Goal: Information Seeking & Learning: Compare options

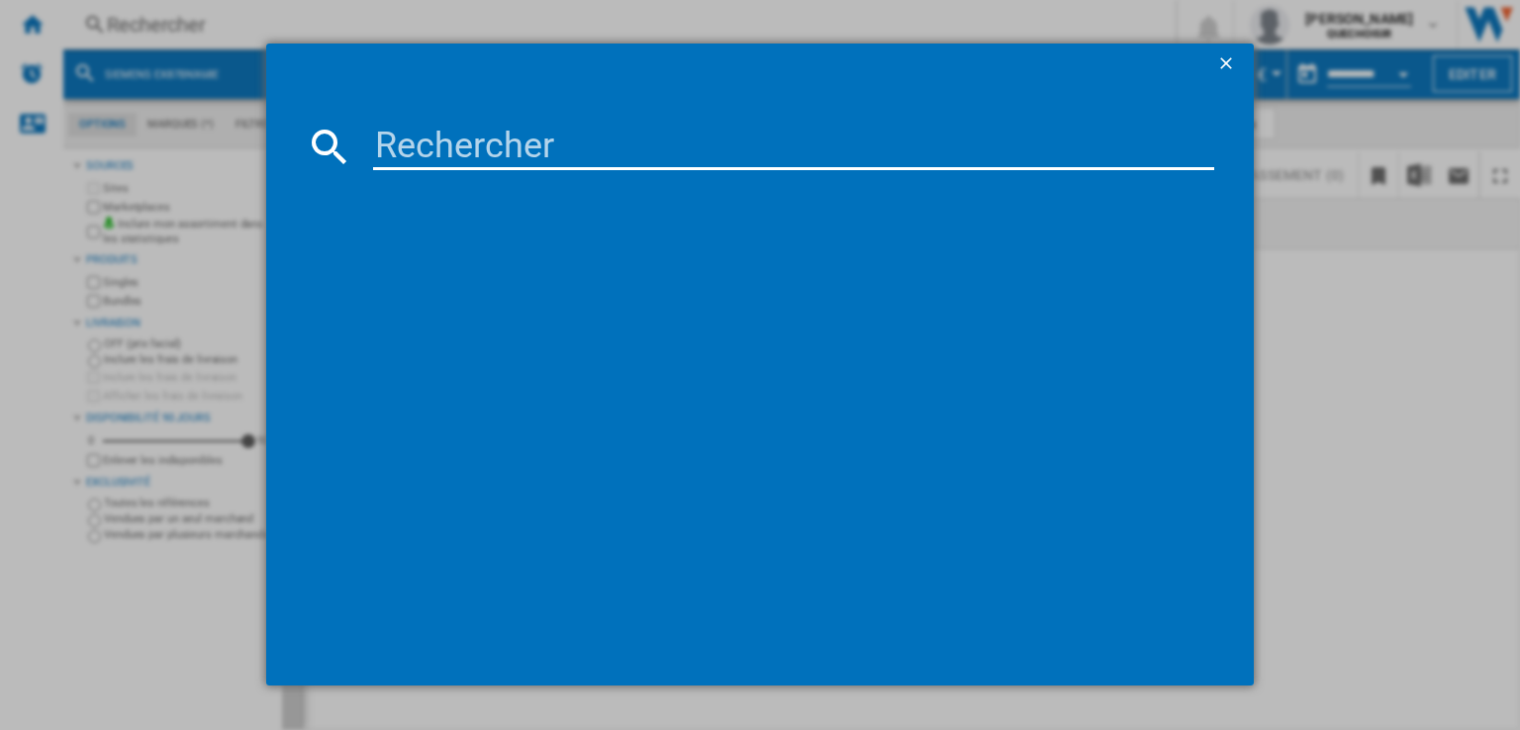
click at [642, 162] on input at bounding box center [793, 147] width 841 height 48
type input "d20 ultra"
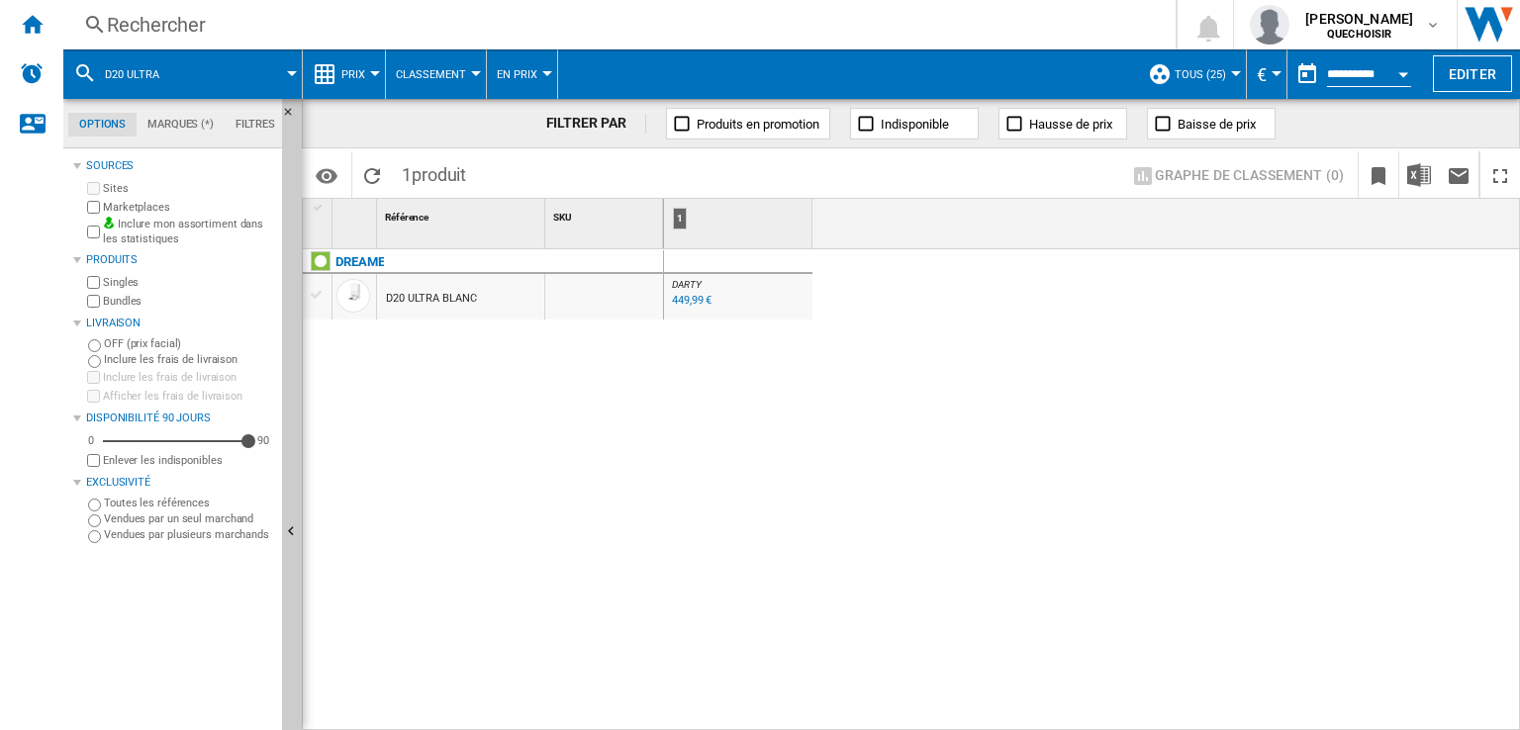
click at [685, 307] on div "449,99 €" at bounding box center [690, 301] width 43 height 20
click at [681, 22] on div "Rechercher" at bounding box center [615, 25] width 1017 height 28
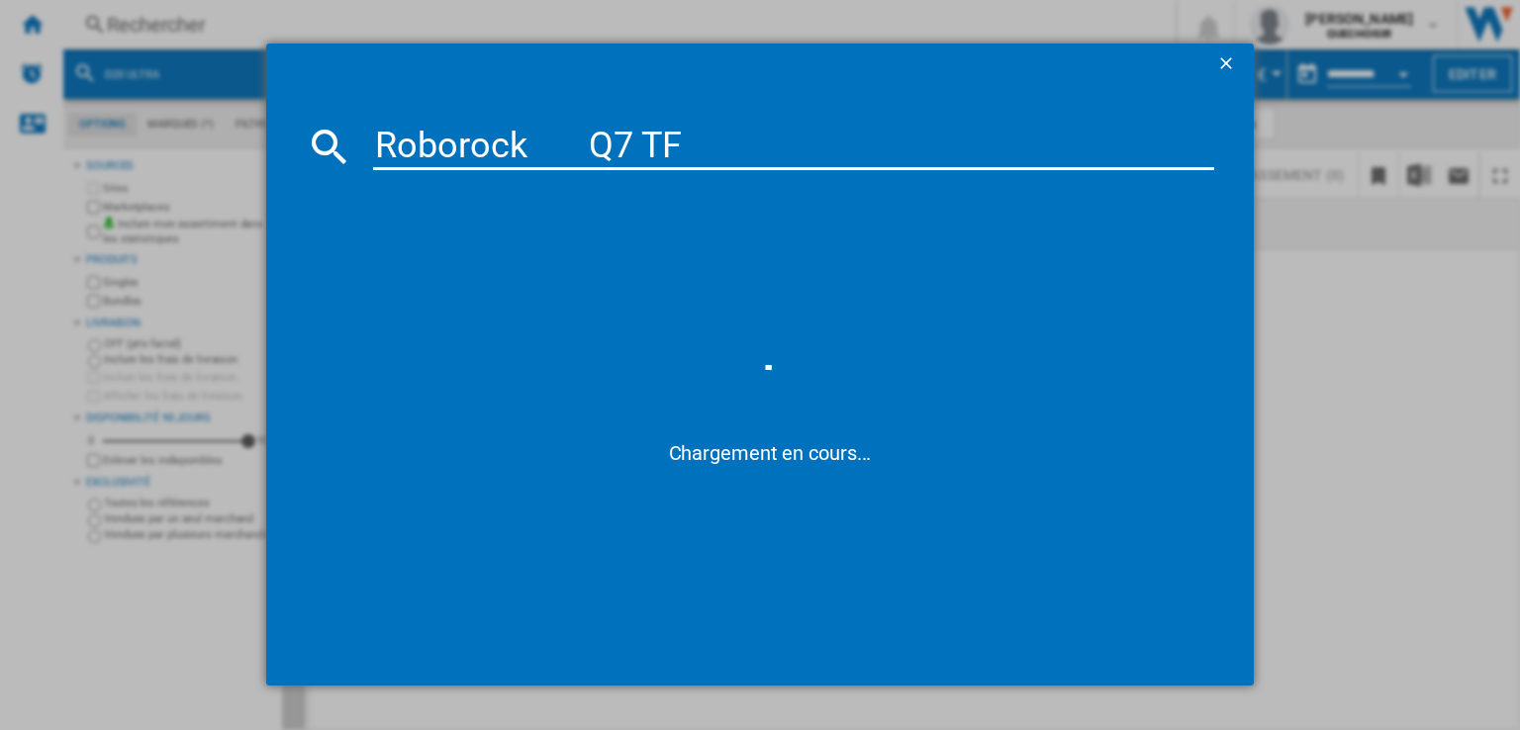
drag, startPoint x: 537, startPoint y: 135, endPoint x: 567, endPoint y: 139, distance: 30.0
click at [567, 139] on input "Roborock Q7 TF" at bounding box center [793, 147] width 841 height 48
click at [597, 141] on input "Roborock Q7 TF" at bounding box center [793, 147] width 841 height 48
type input "Roborock Q7"
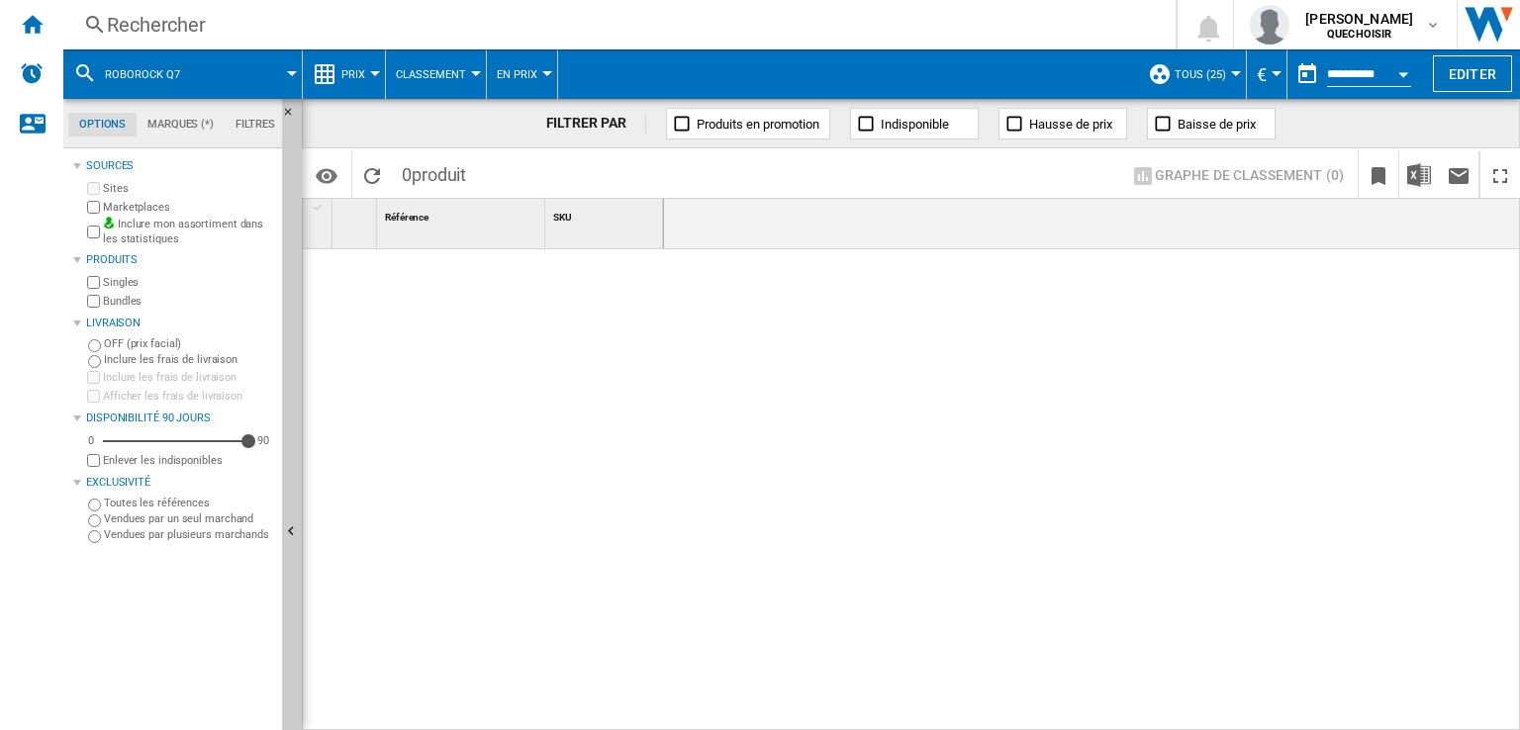
click at [707, 24] on div "Rechercher" at bounding box center [615, 25] width 1017 height 28
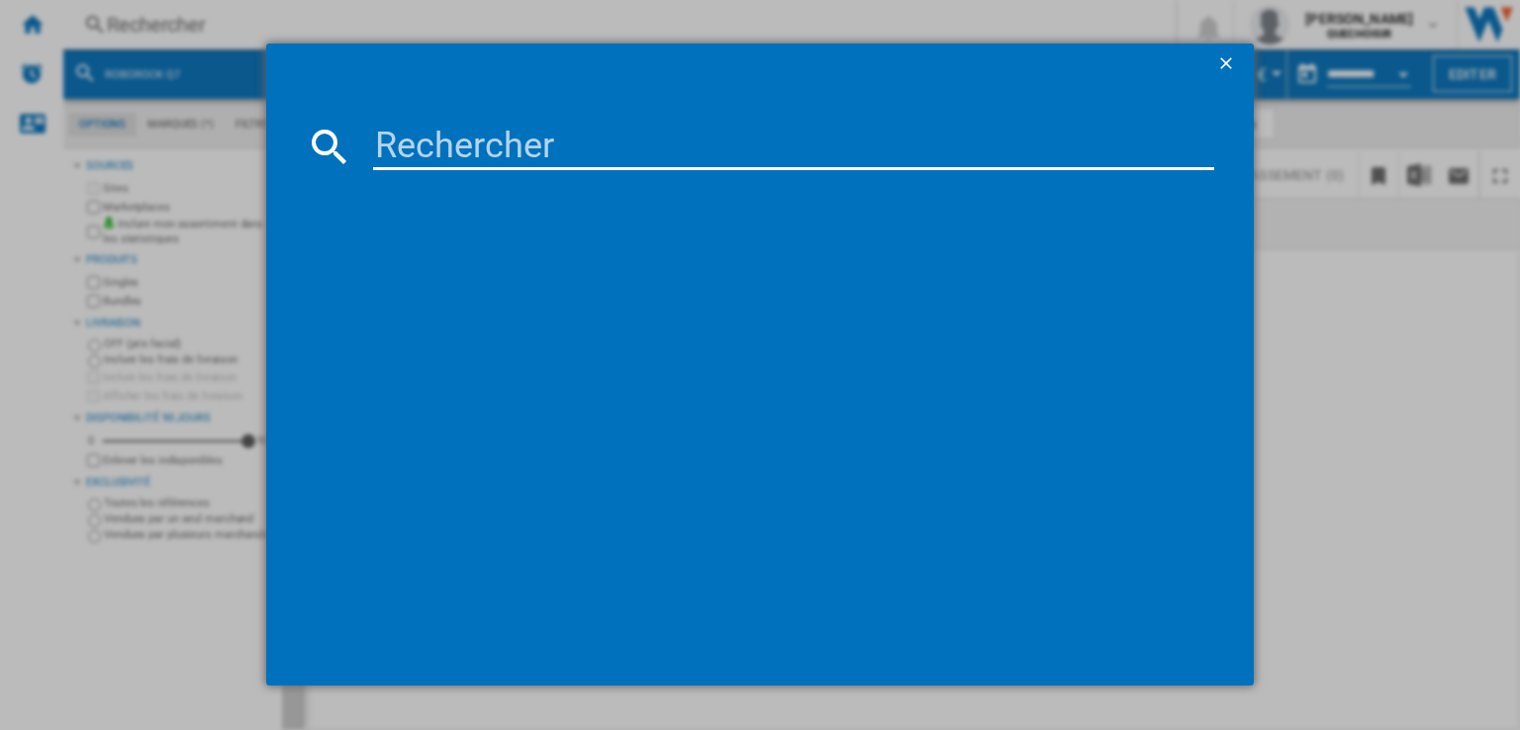
click at [748, 140] on input at bounding box center [793, 147] width 841 height 48
paste input "Roborock Q10"
drag, startPoint x: 588, startPoint y: 150, endPoint x: 531, endPoint y: 153, distance: 56.5
click at [525, 151] on input "Roborock Q10" at bounding box center [793, 147] width 841 height 48
click at [629, 150] on input "Roborock Q10" at bounding box center [793, 147] width 841 height 48
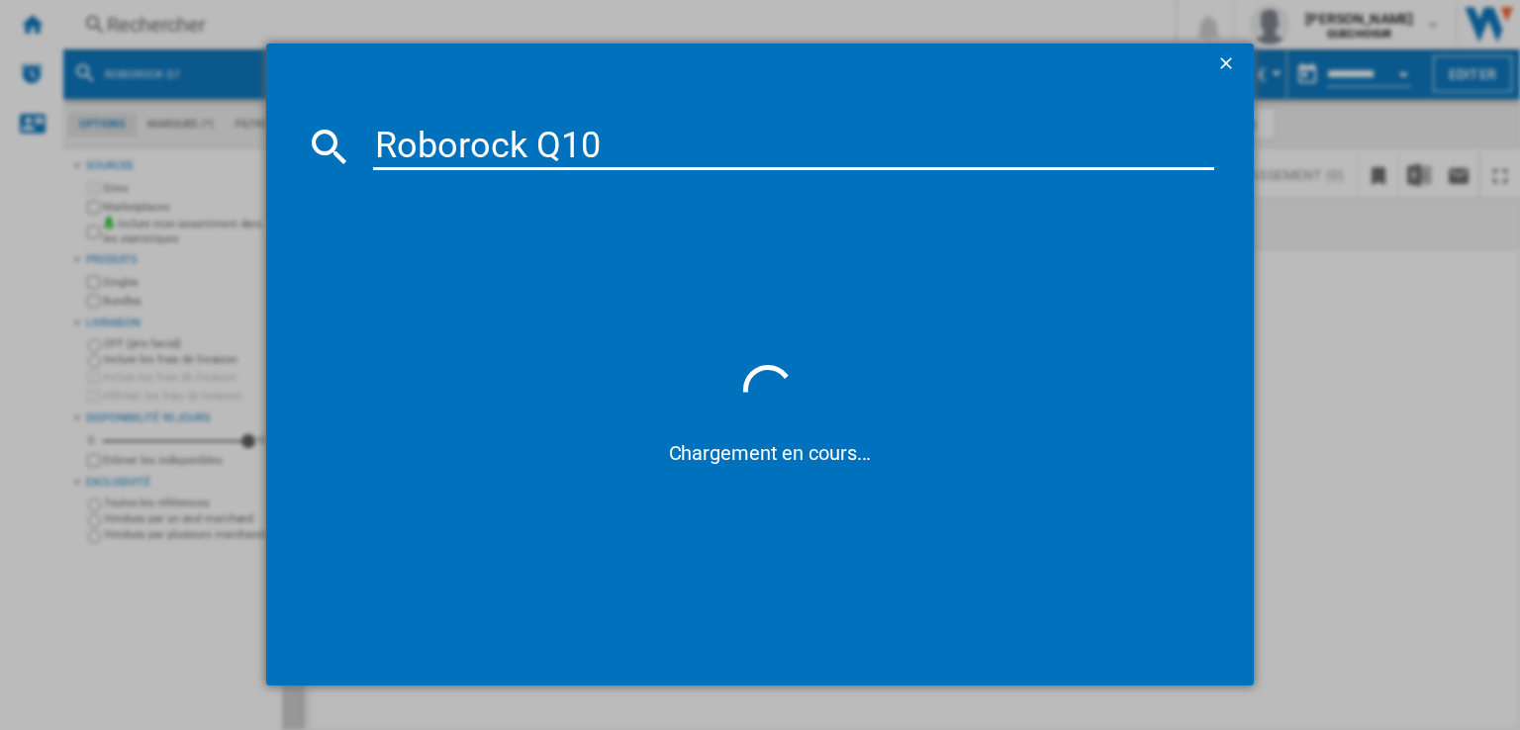
type input "Roborock Q10"
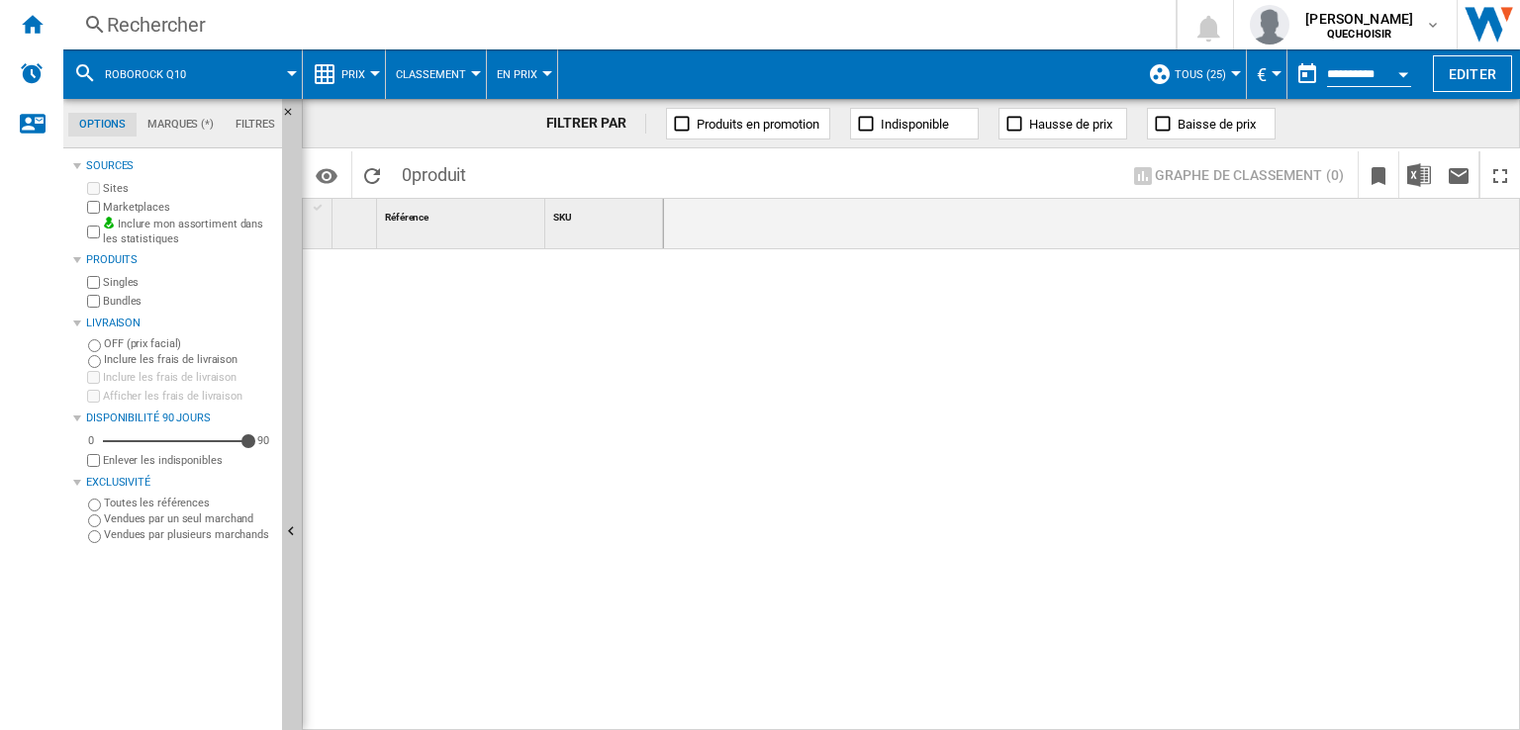
click at [582, 33] on div "Rechercher" at bounding box center [615, 25] width 1017 height 28
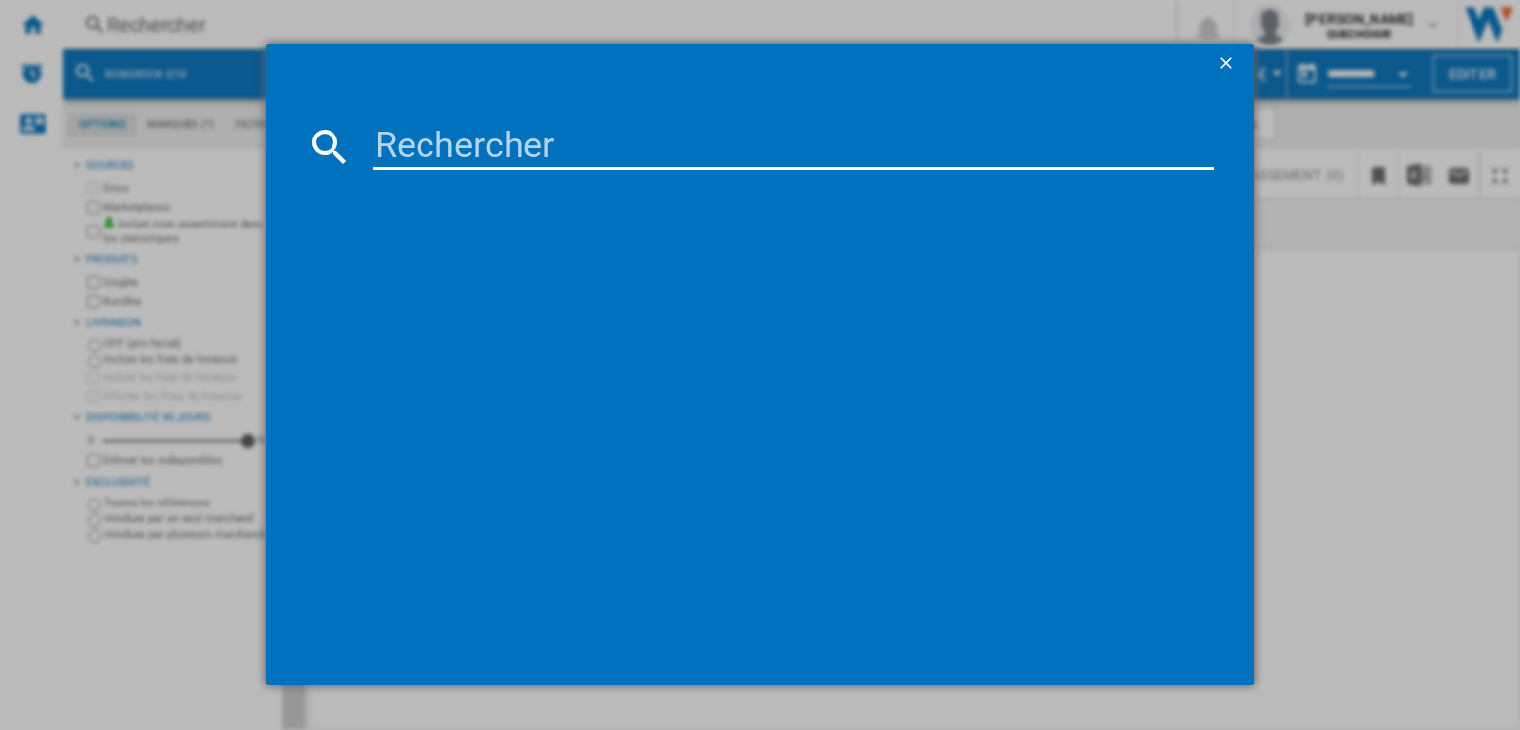
click at [551, 127] on input at bounding box center [793, 147] width 841 height 48
paste input "Roborock Q10"
drag, startPoint x: 538, startPoint y: 136, endPoint x: 848, endPoint y: 125, distance: 310.0
click at [847, 135] on input "Roborock Q10" at bounding box center [793, 147] width 841 height 48
type input "Roborock"
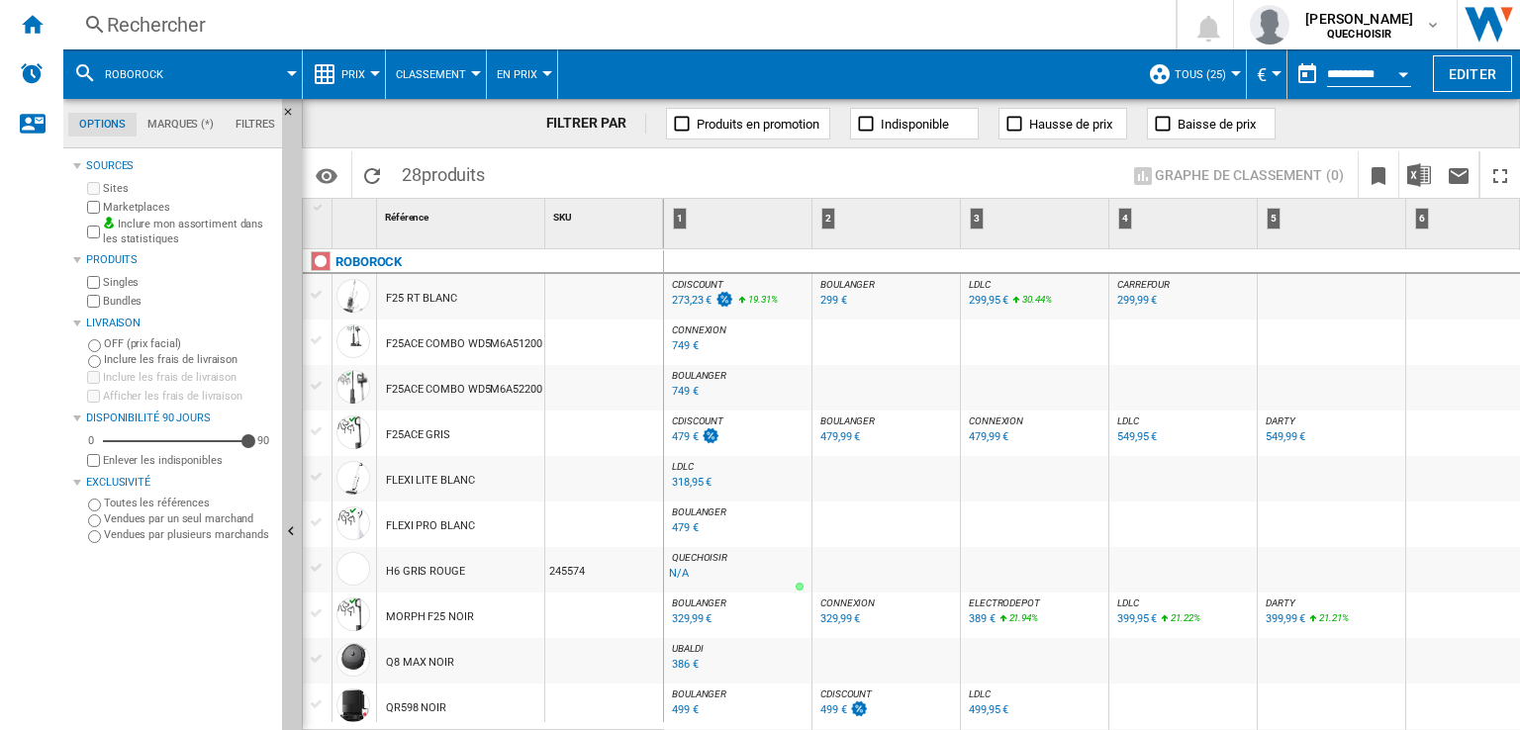
scroll to position [297, 0]
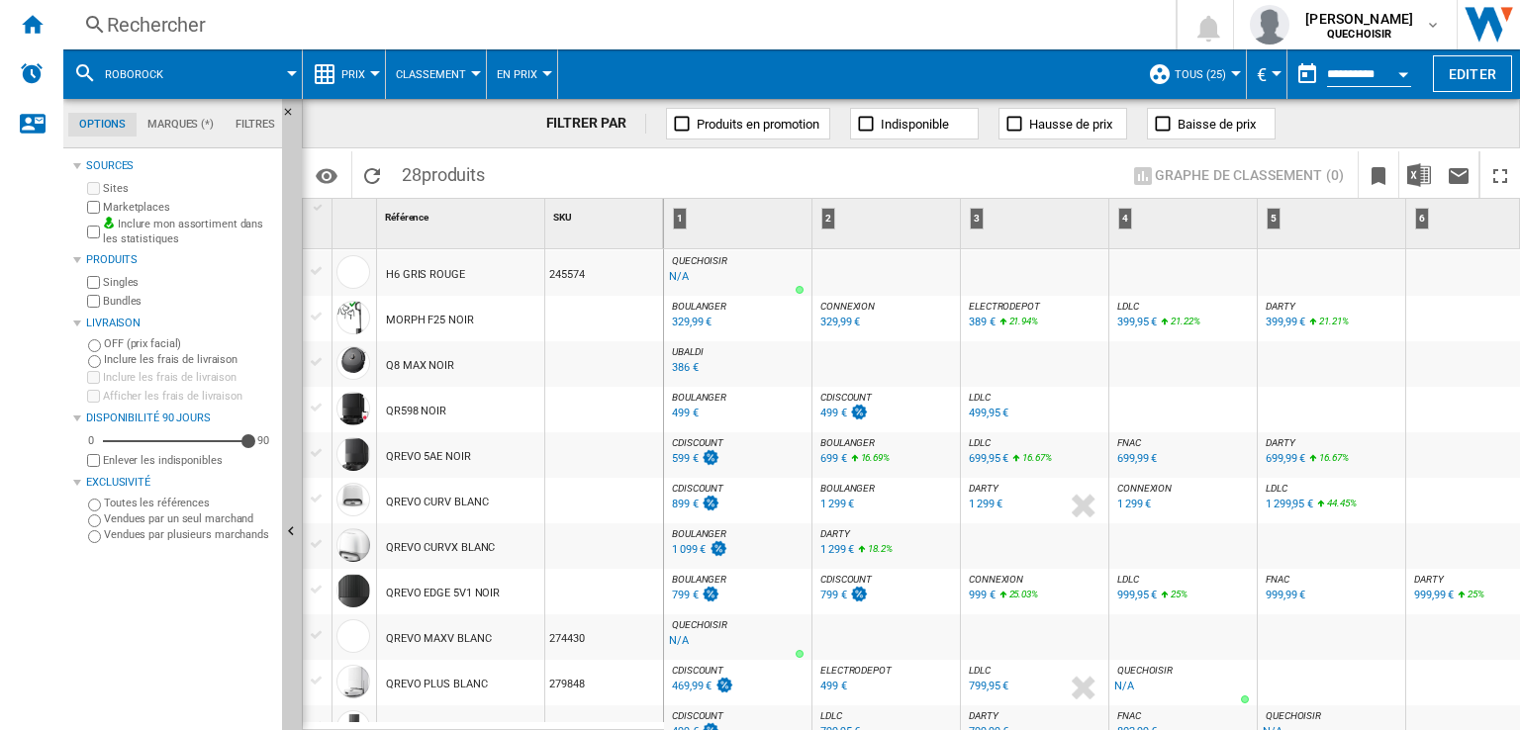
click at [700, 19] on div "Rechercher" at bounding box center [615, 25] width 1017 height 28
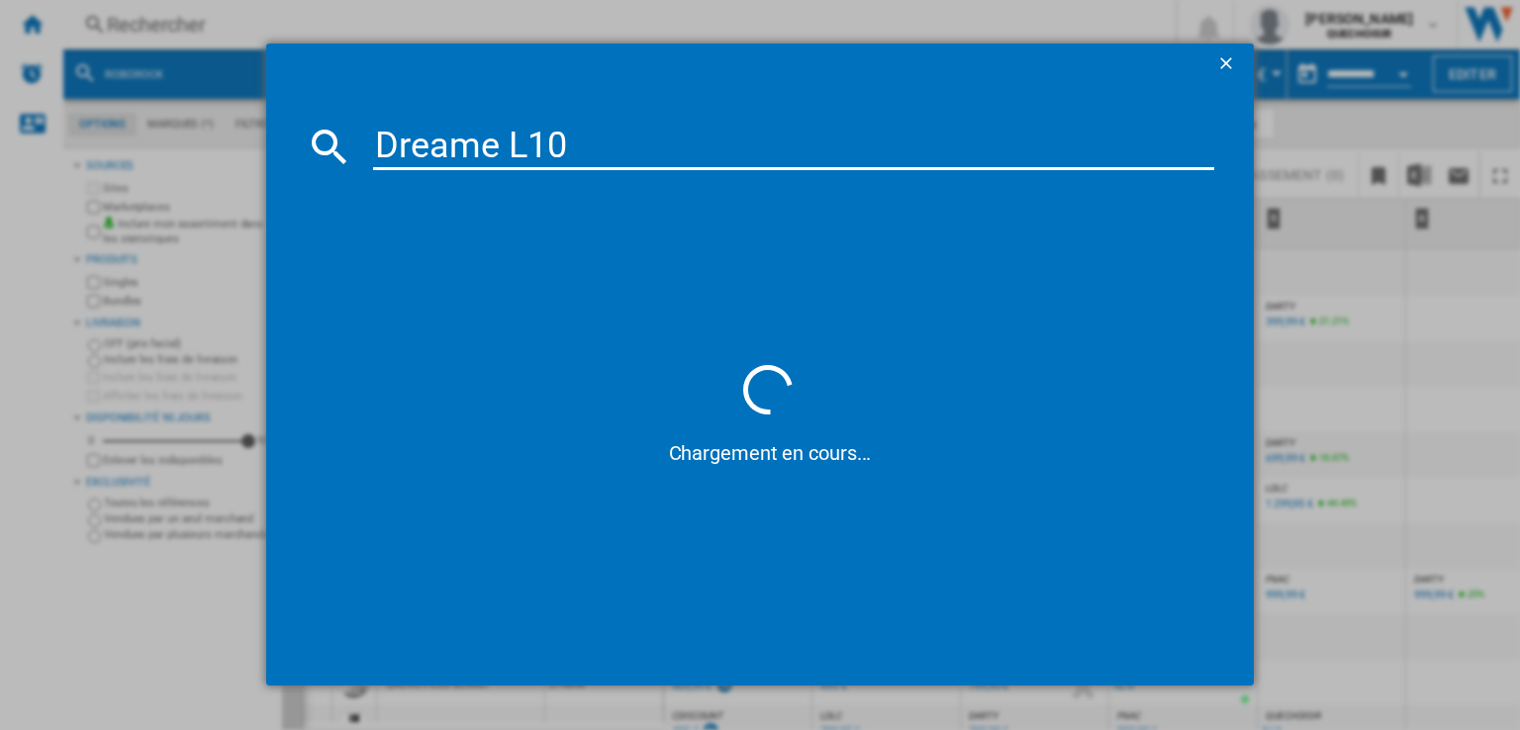
type input "Dreame L10"
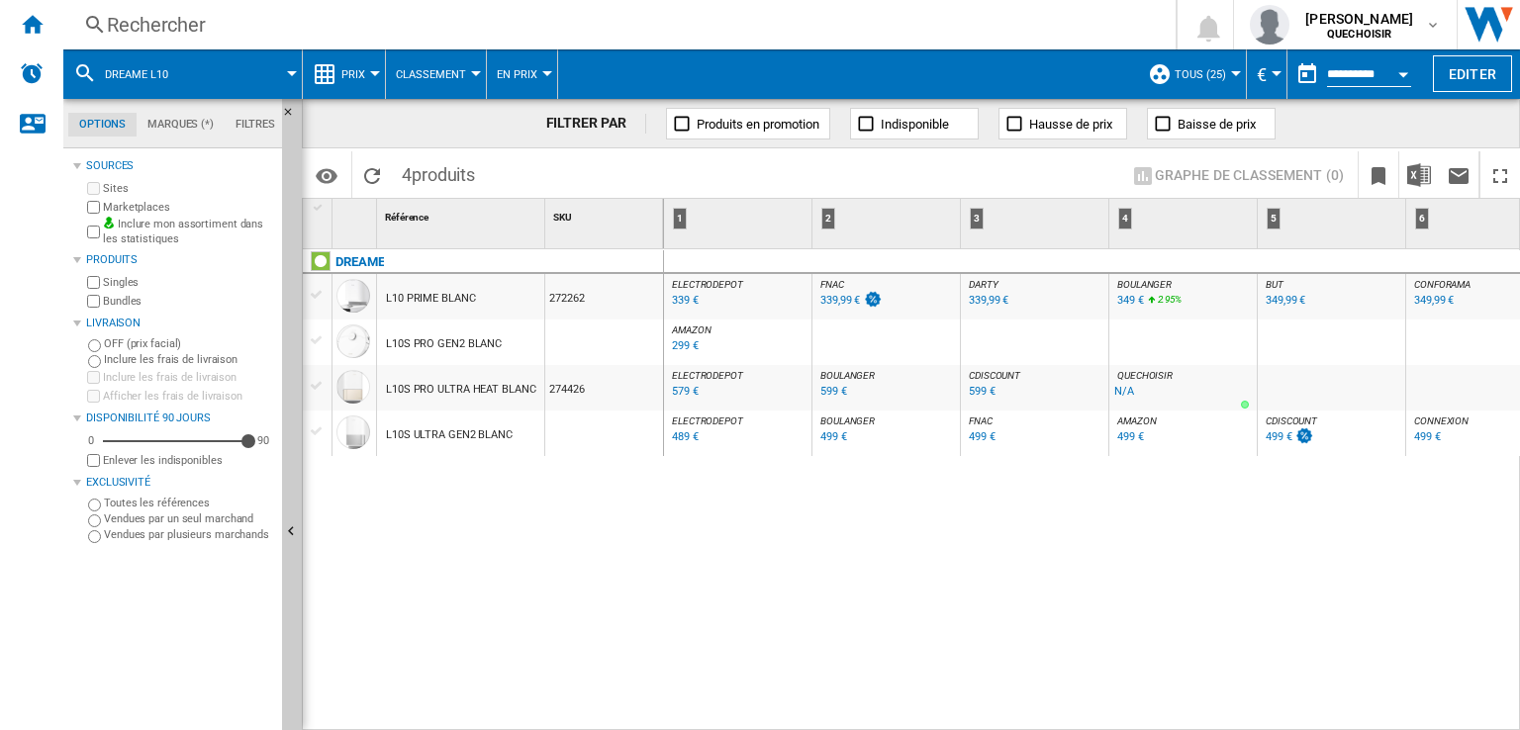
click at [648, 574] on div "DREAME L10 PRIME BLANC 272262 L10S PRO GEN2 BLANC L10S PRO ULTRA HEAT BLANC 274…" at bounding box center [483, 485] width 361 height 473
click at [570, 31] on div "Rechercher" at bounding box center [615, 25] width 1017 height 28
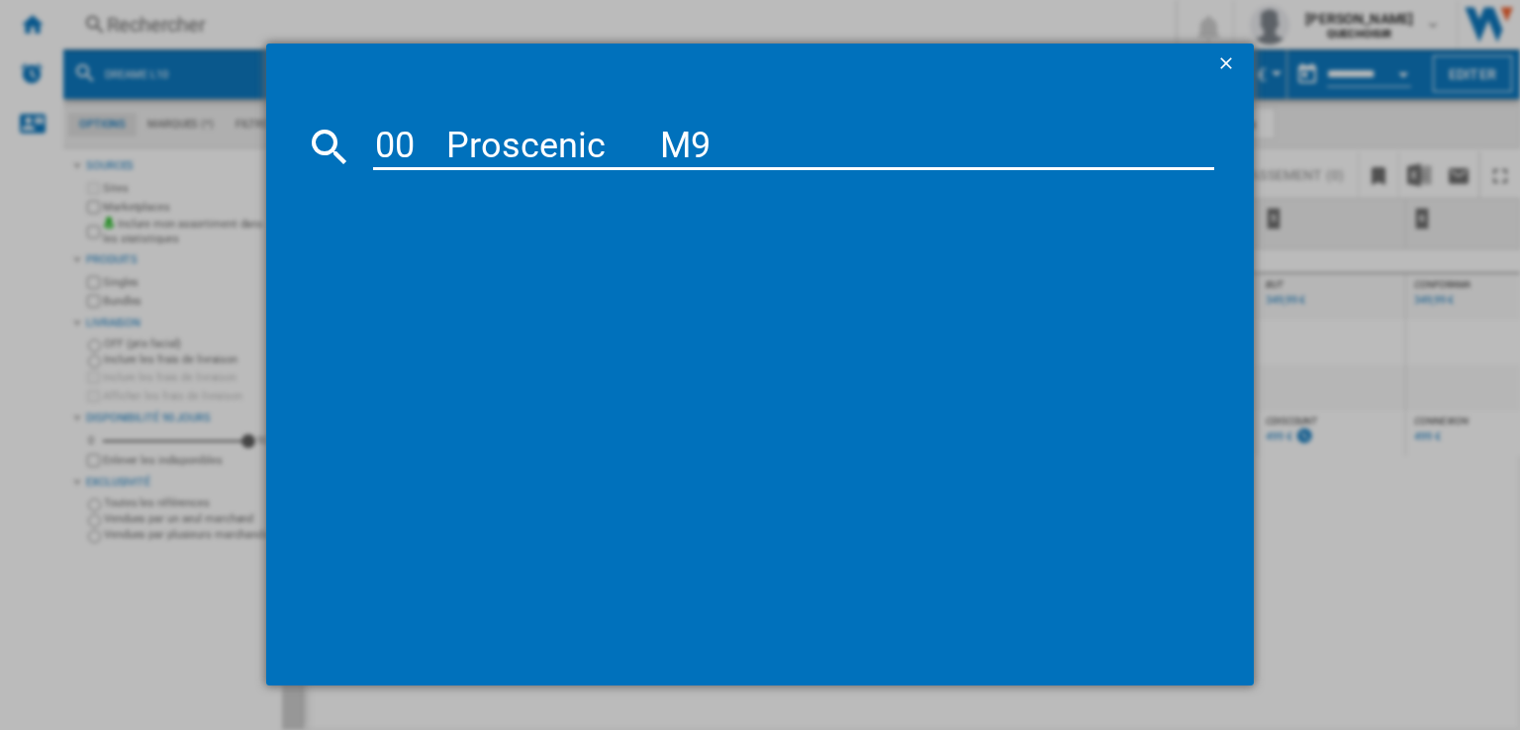
drag, startPoint x: 447, startPoint y: 126, endPoint x: 246, endPoint y: 127, distance: 200.9
click at [247, 128] on div "00 Proscenic M9" at bounding box center [760, 364] width 1520 height 729
type input "Proscenic M9"
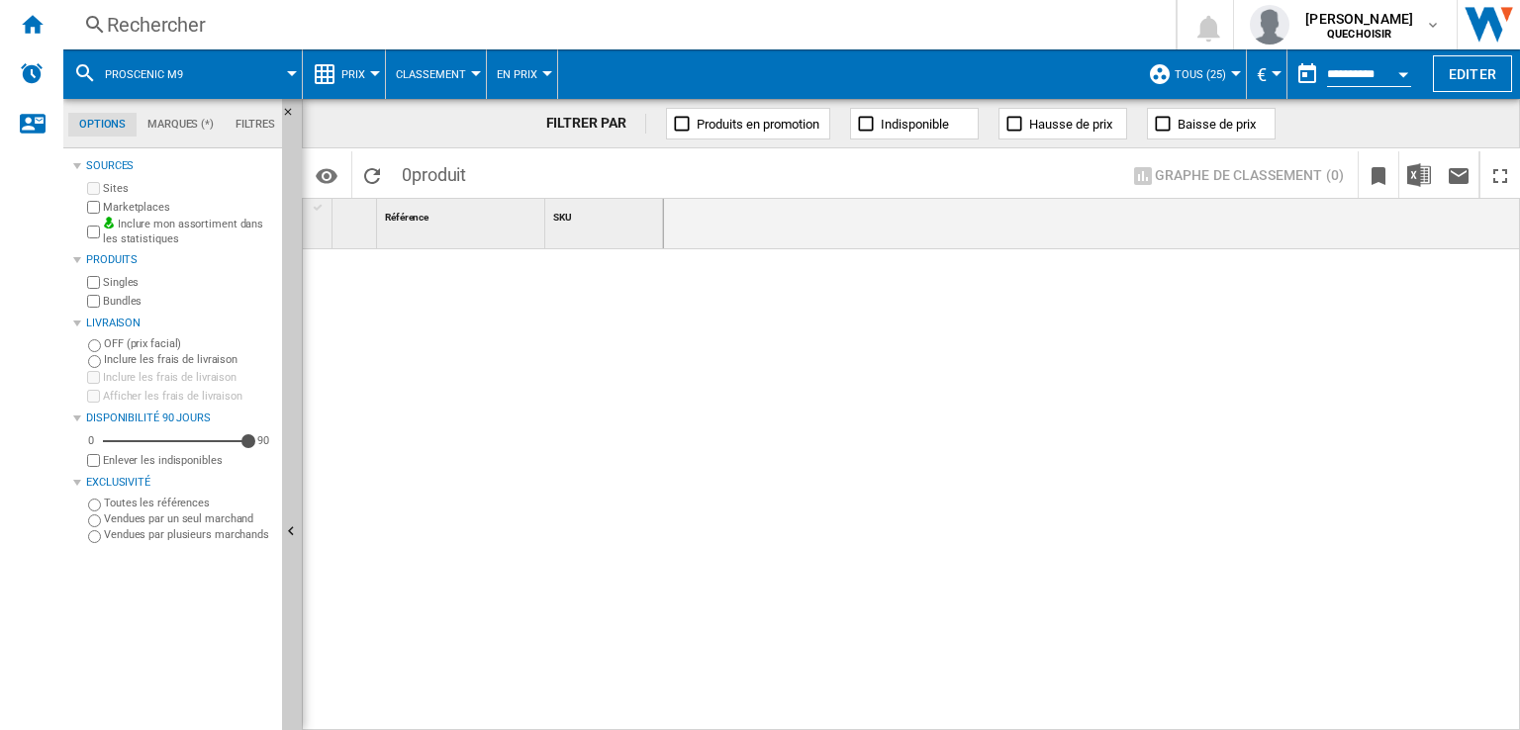
click at [750, 23] on div "Rechercher" at bounding box center [615, 25] width 1017 height 28
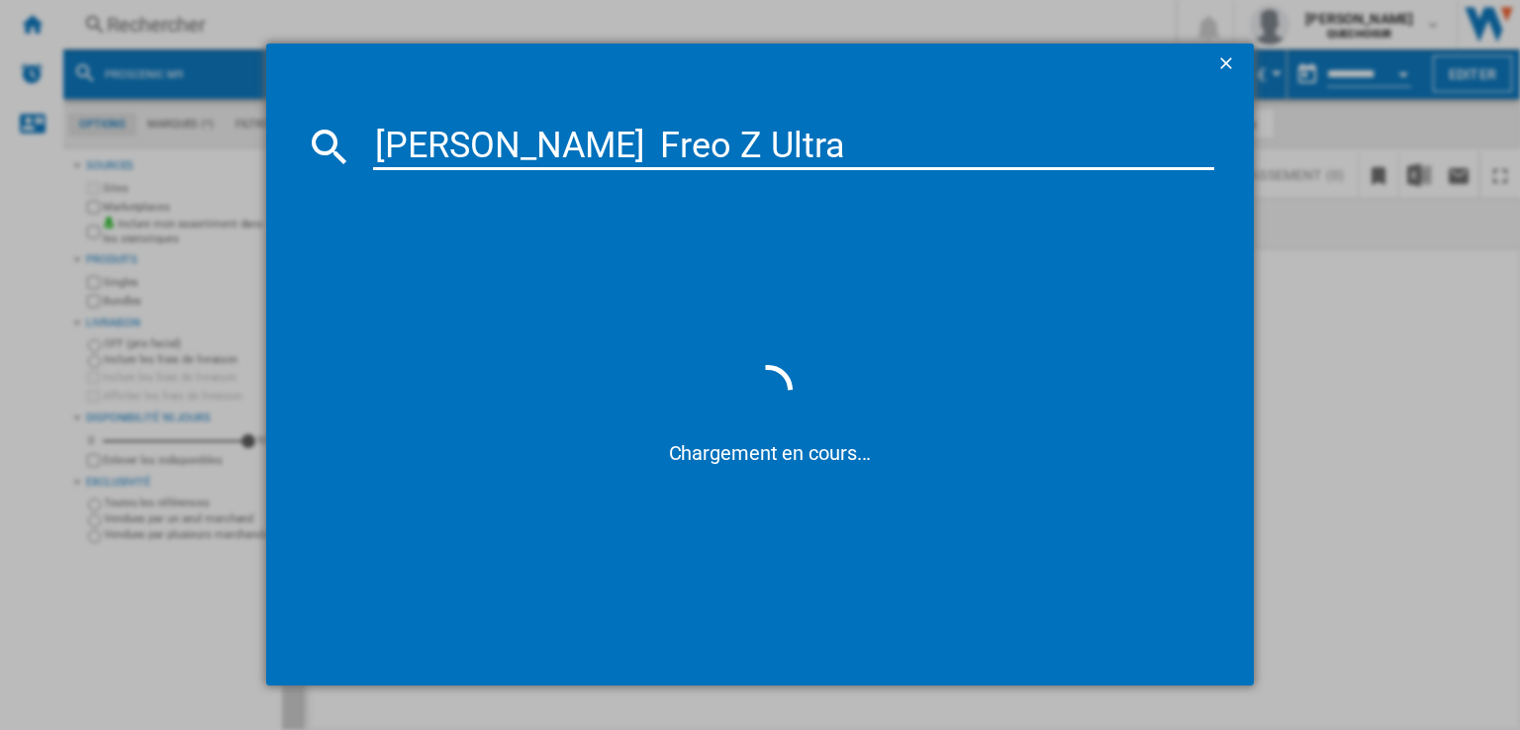
drag, startPoint x: 421, startPoint y: 139, endPoint x: 285, endPoint y: 139, distance: 135.6
click at [285, 139] on md-dialog-content "Narwal Freo Z Ultra Chargement en cours..." at bounding box center [760, 384] width 988 height 603
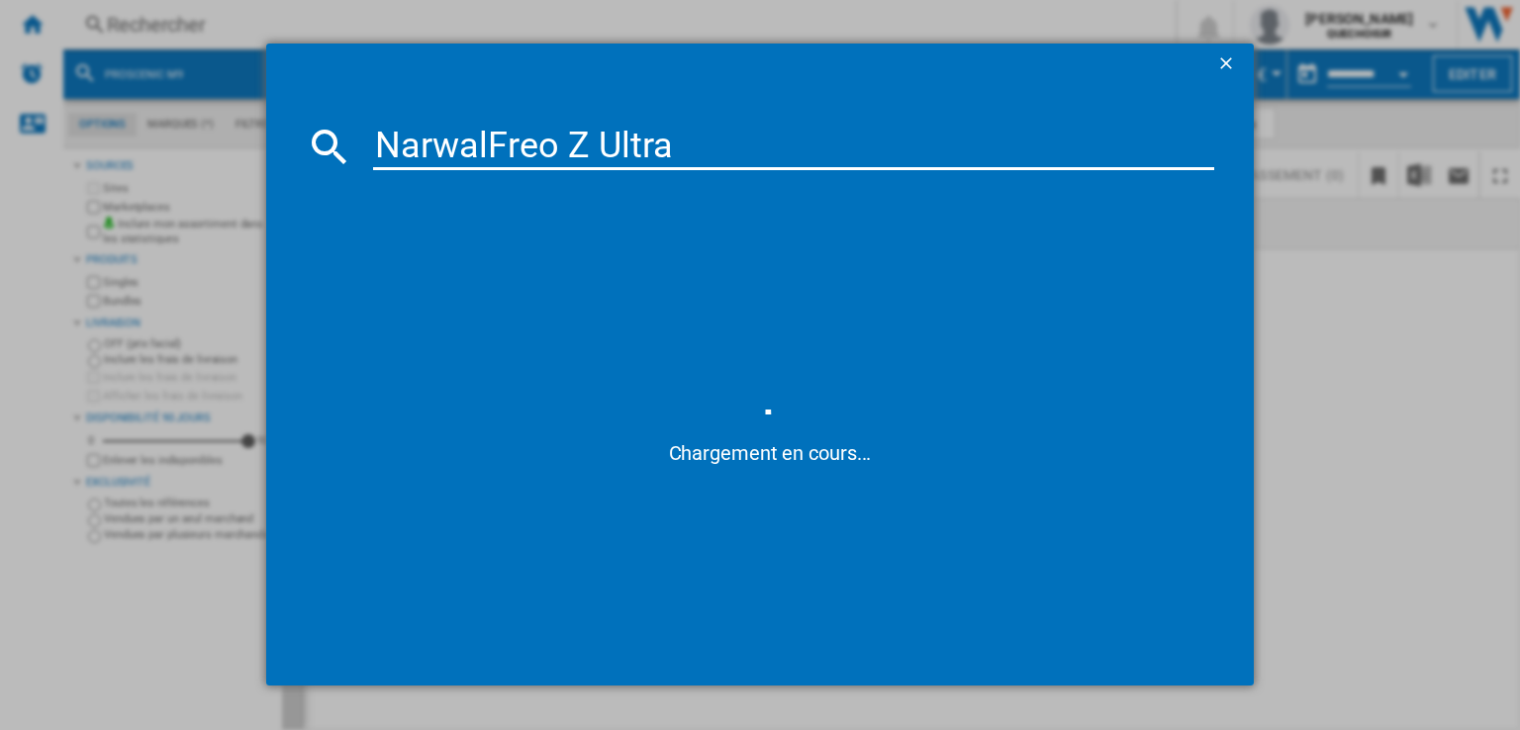
type input "Narwal Freo Z Ultra"
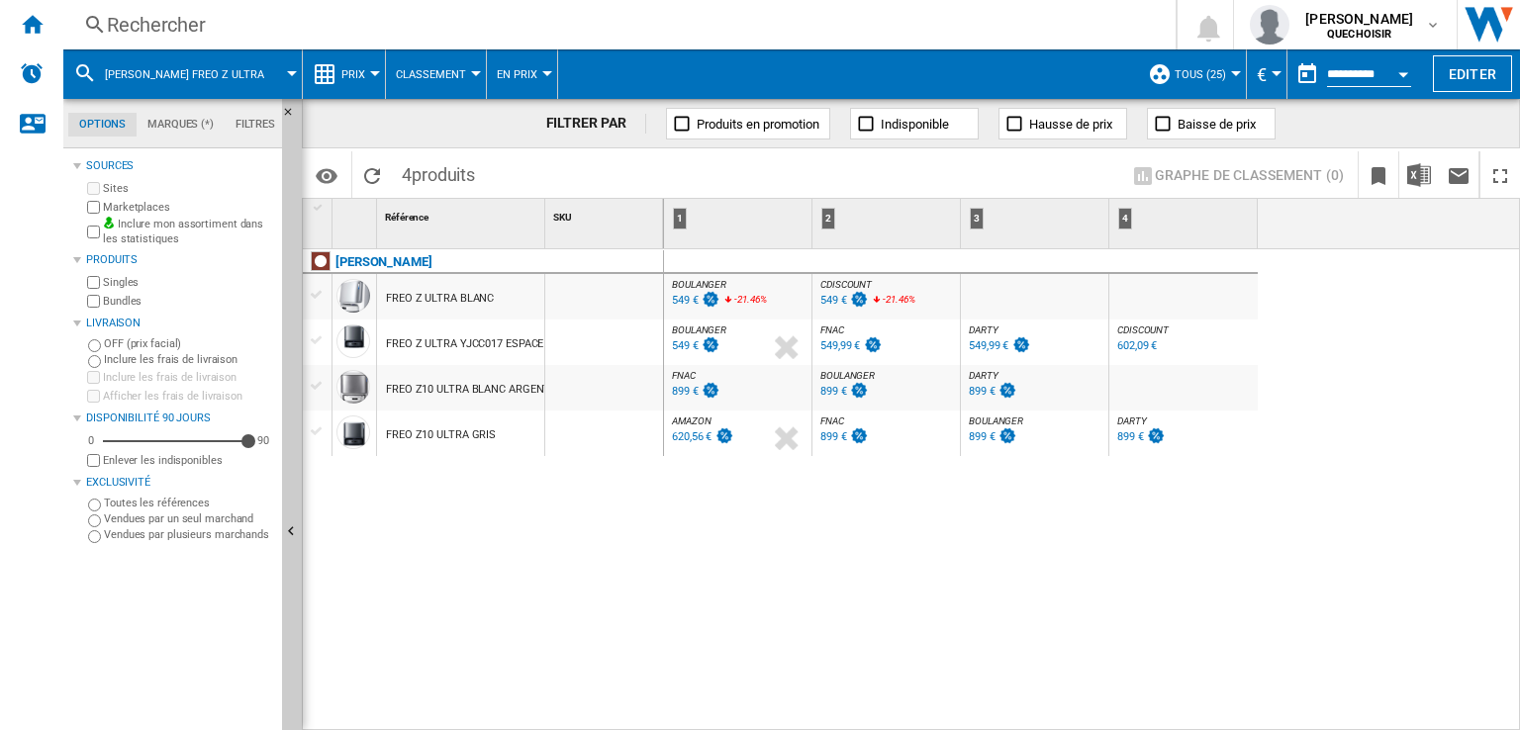
click at [763, 26] on div "Rechercher" at bounding box center [615, 25] width 1017 height 28
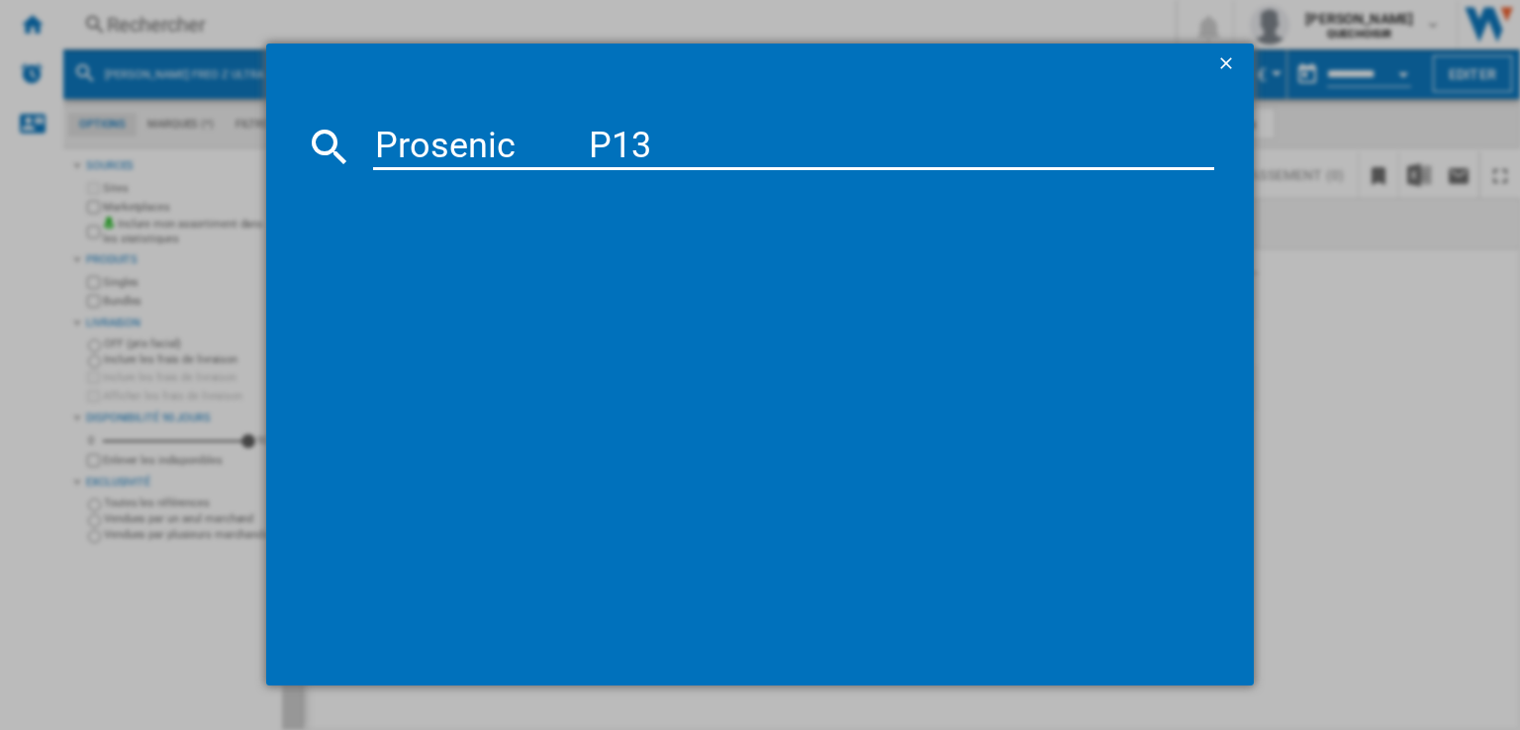
drag, startPoint x: 536, startPoint y: 152, endPoint x: 570, endPoint y: 151, distance: 33.7
click at [570, 151] on input "Prosenic P13" at bounding box center [793, 147] width 841 height 48
type input "Prosenic P13"
click at [632, 151] on input "Prosenic P13" at bounding box center [793, 147] width 841 height 48
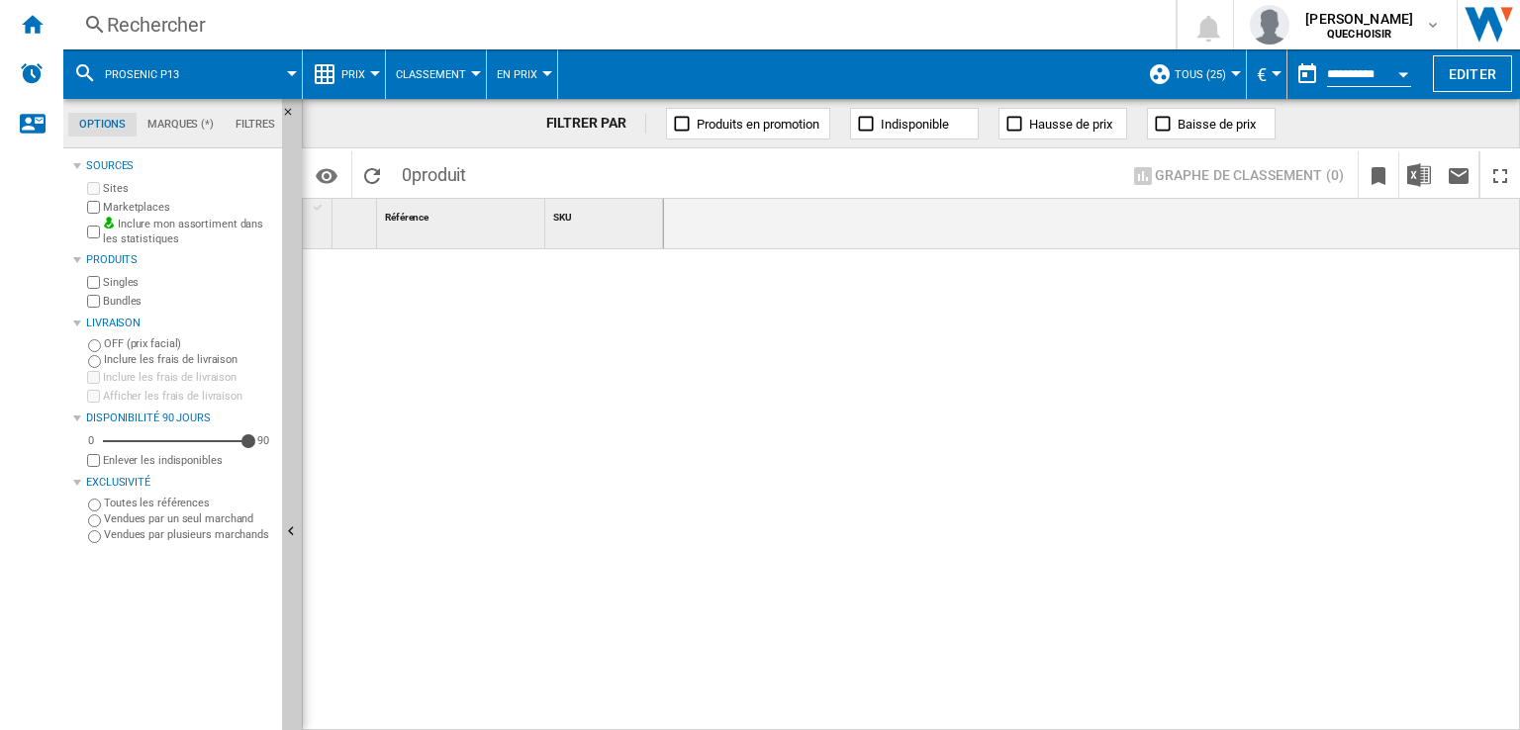
click at [441, 75] on span "Classement" at bounding box center [431, 74] width 70 height 13
click at [441, 163] on span "Classement" at bounding box center [441, 170] width 81 height 18
click at [611, 36] on div "Rechercher" at bounding box center [615, 25] width 1017 height 28
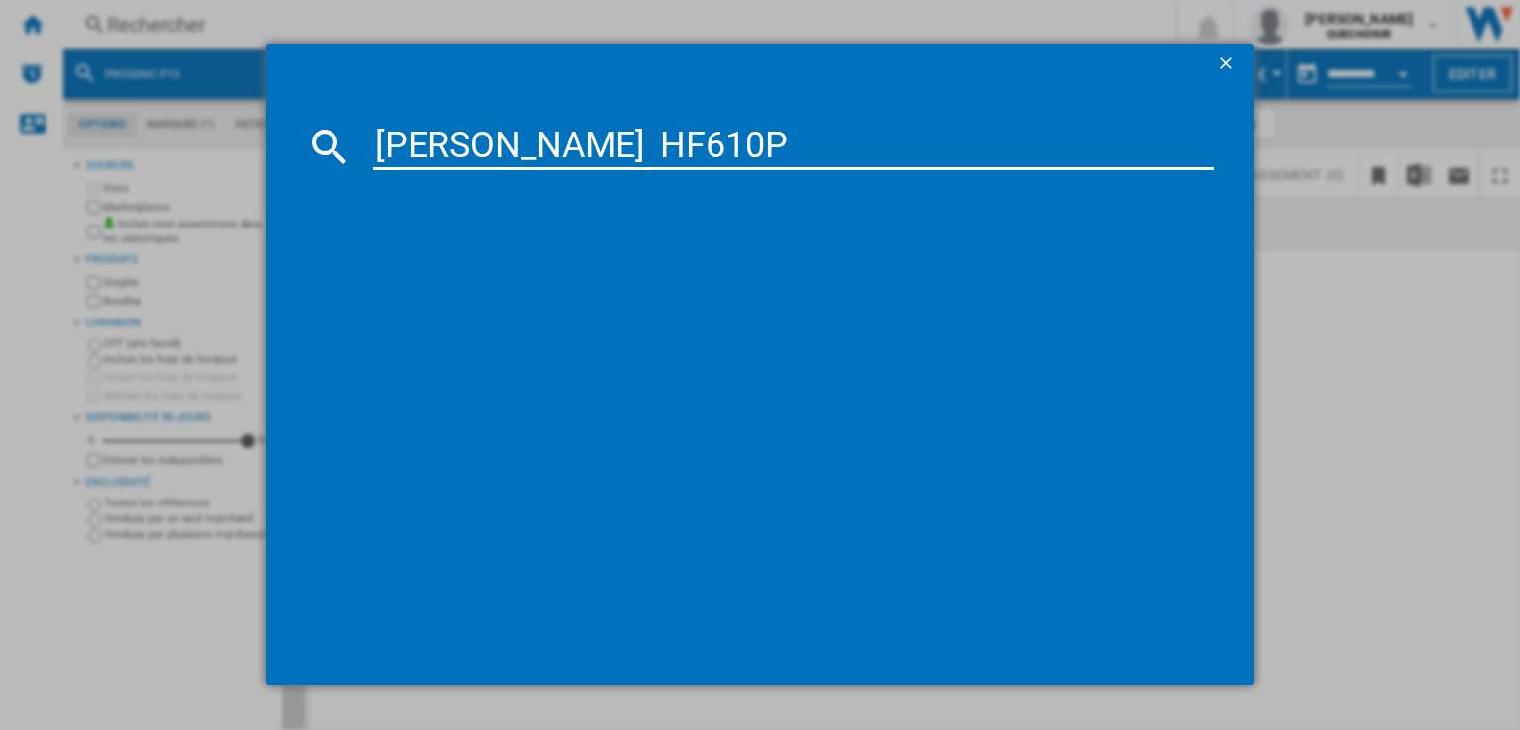
click at [491, 135] on input "Hoover HF610P" at bounding box center [793, 147] width 841 height 48
drag, startPoint x: 575, startPoint y: 145, endPoint x: 945, endPoint y: 136, distance: 370.3
click at [818, 153] on input "Hoover HF610P" at bounding box center [793, 147] width 841 height 48
type input "Hoover HF6"
